Goal: Information Seeking & Learning: Learn about a topic

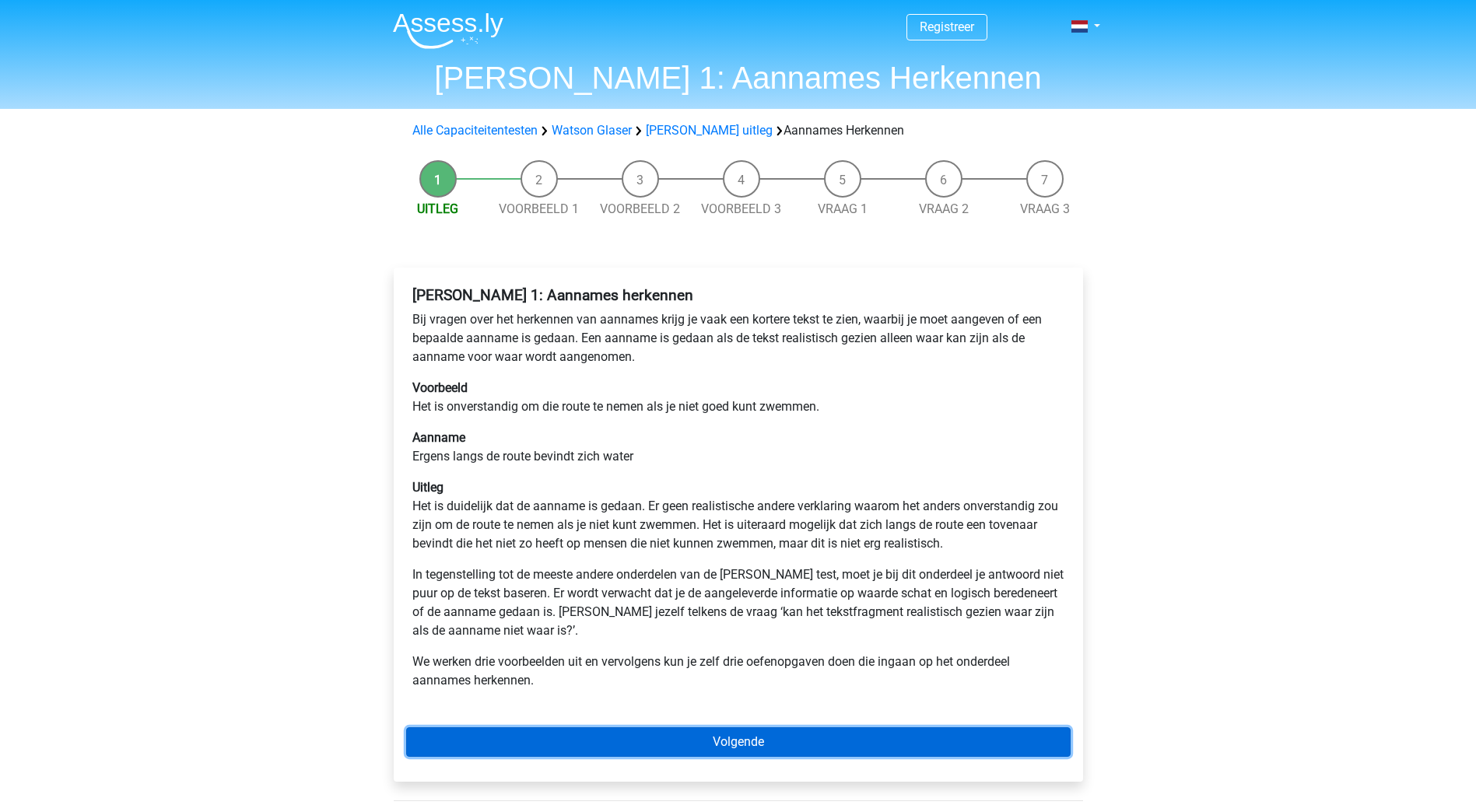
click at [726, 745] on link "Volgende" at bounding box center [738, 742] width 665 height 30
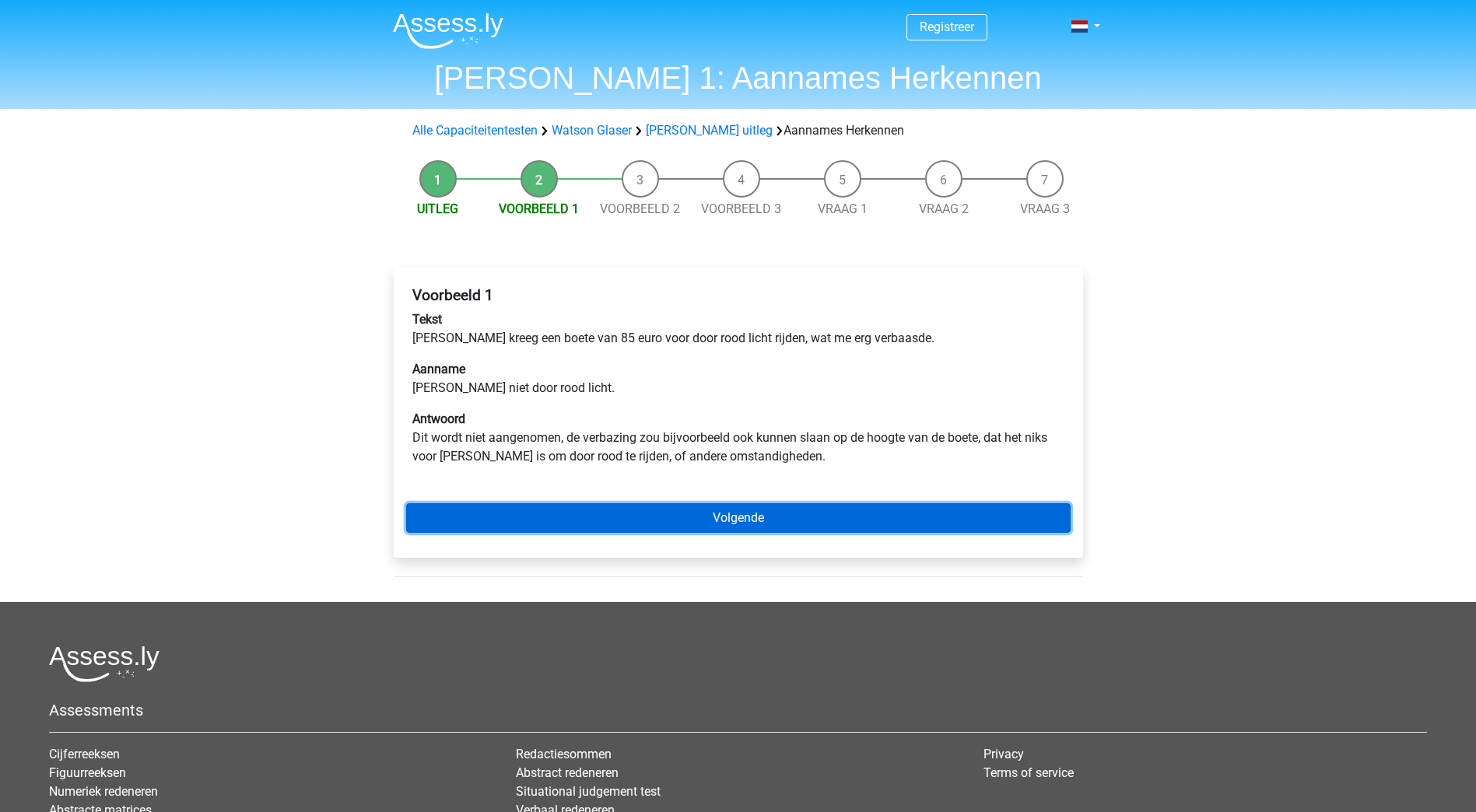
click at [799, 511] on link "Volgende" at bounding box center [738, 518] width 665 height 30
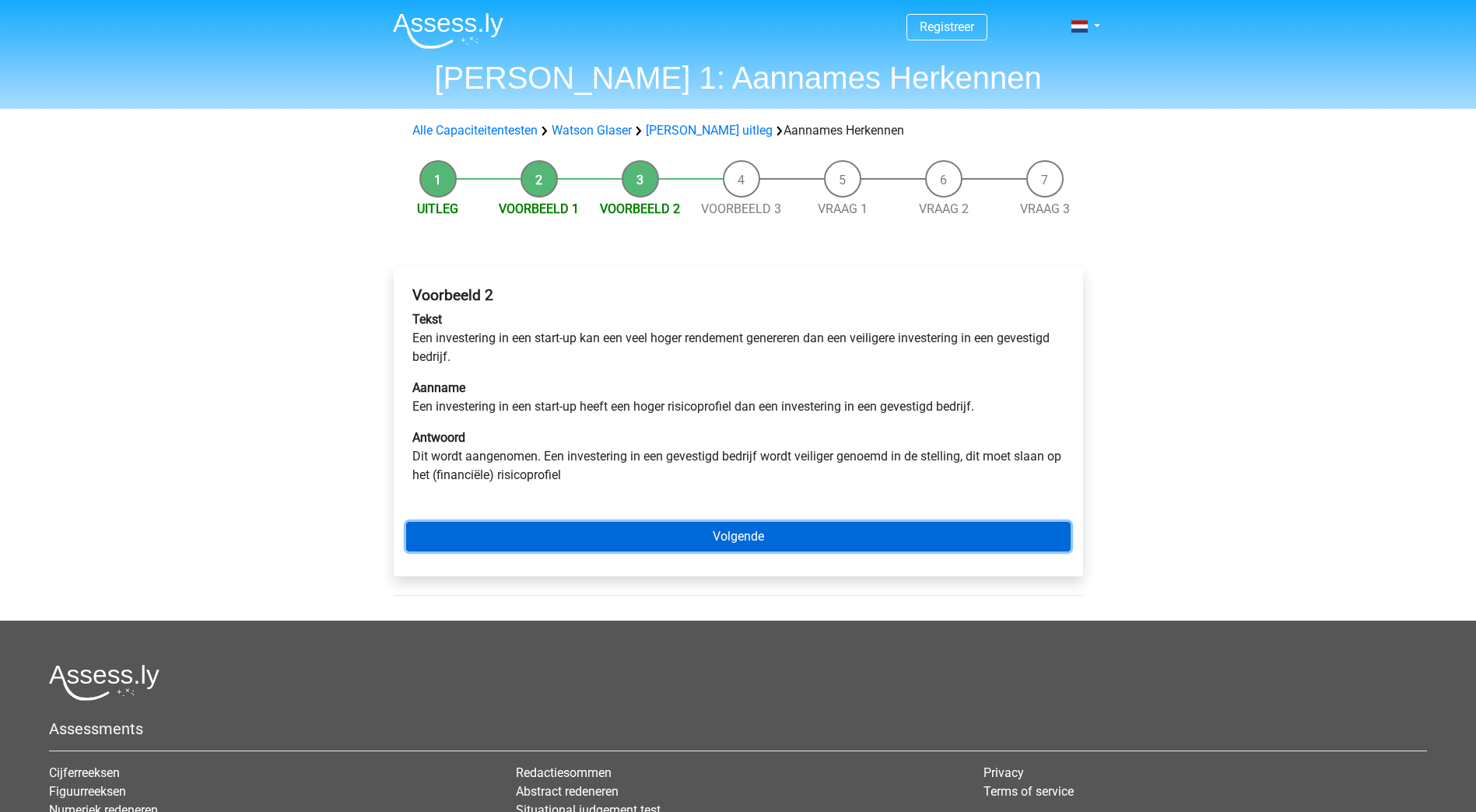
click at [806, 542] on link "Volgende" at bounding box center [738, 537] width 665 height 30
